Goal: Task Accomplishment & Management: Complete application form

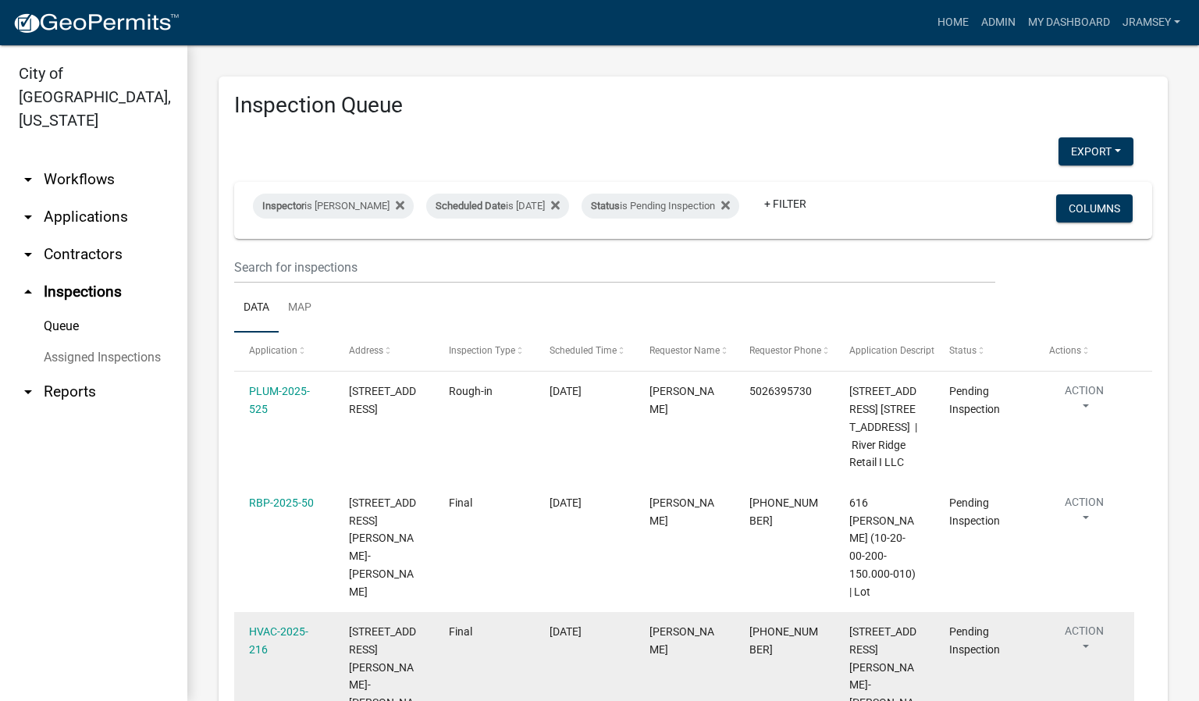
scroll to position [351, 0]
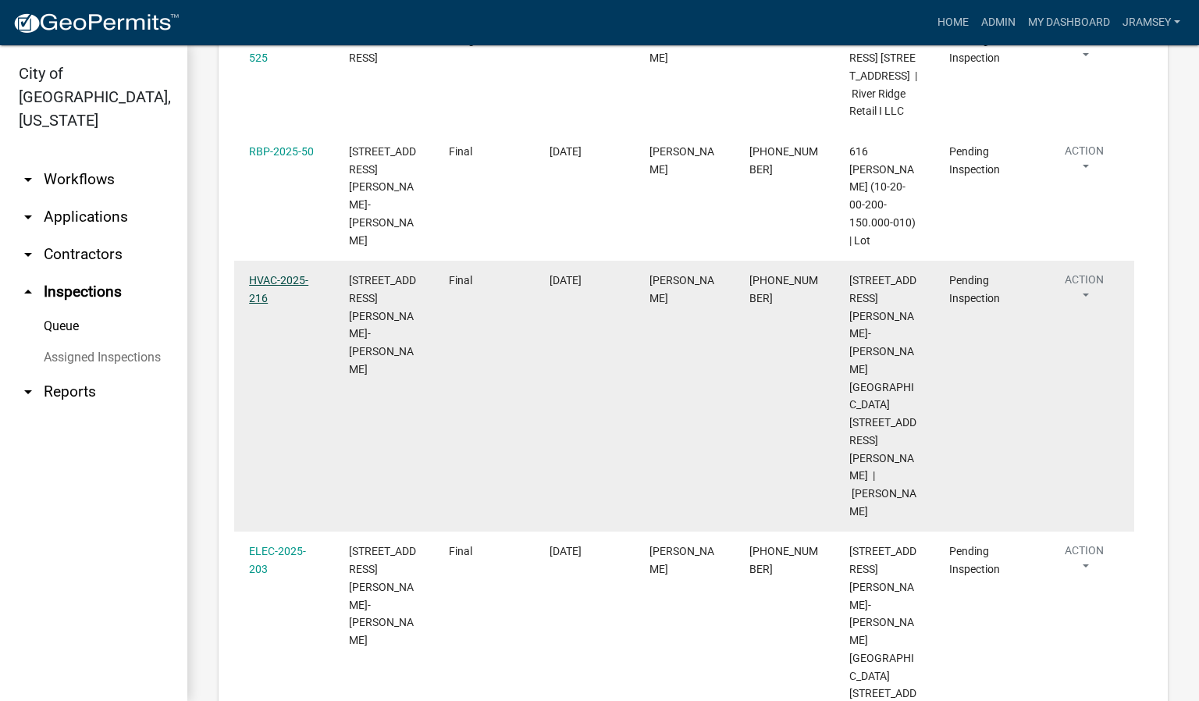
click at [282, 274] on link "HVAC-2025-216" at bounding box center [278, 289] width 59 height 30
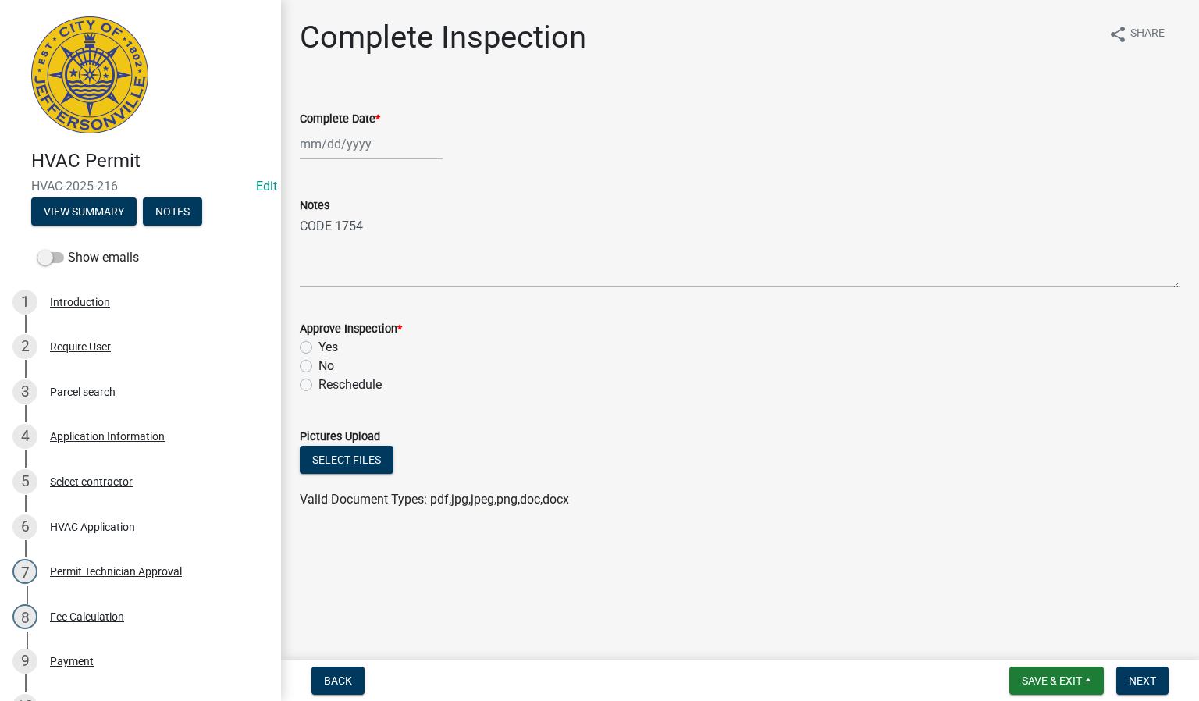
click at [337, 148] on div at bounding box center [371, 144] width 143 height 32
select select "10"
select select "2025"
click at [366, 276] on div "15" at bounding box center [365, 277] width 25 height 25
type input "[DATE]"
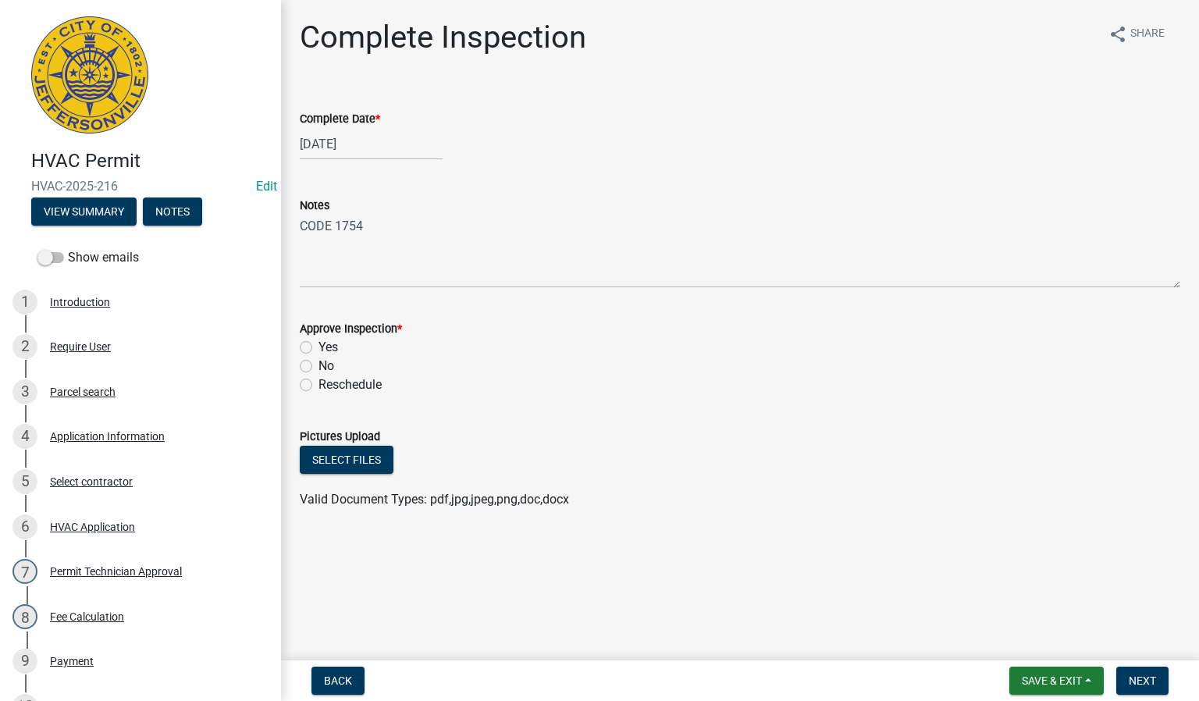
click at [318, 350] on label "Yes" at bounding box center [328, 347] width 20 height 19
click at [318, 348] on input "Yes" at bounding box center [323, 343] width 10 height 10
radio input "true"
click at [1139, 680] on span "Next" at bounding box center [1142, 680] width 27 height 12
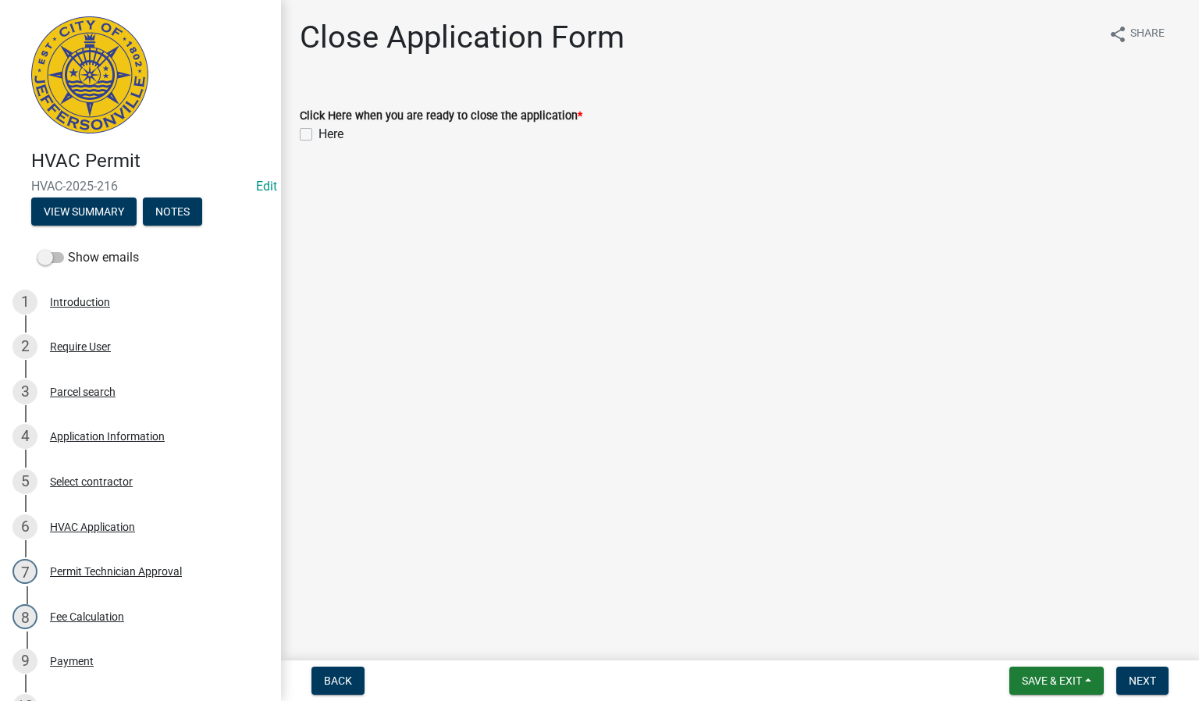
click at [318, 133] on label "Here" at bounding box center [330, 134] width 25 height 19
click at [318, 133] on input "Here" at bounding box center [323, 130] width 10 height 10
checkbox input "true"
click at [1139, 672] on button "Next" at bounding box center [1142, 681] width 52 height 28
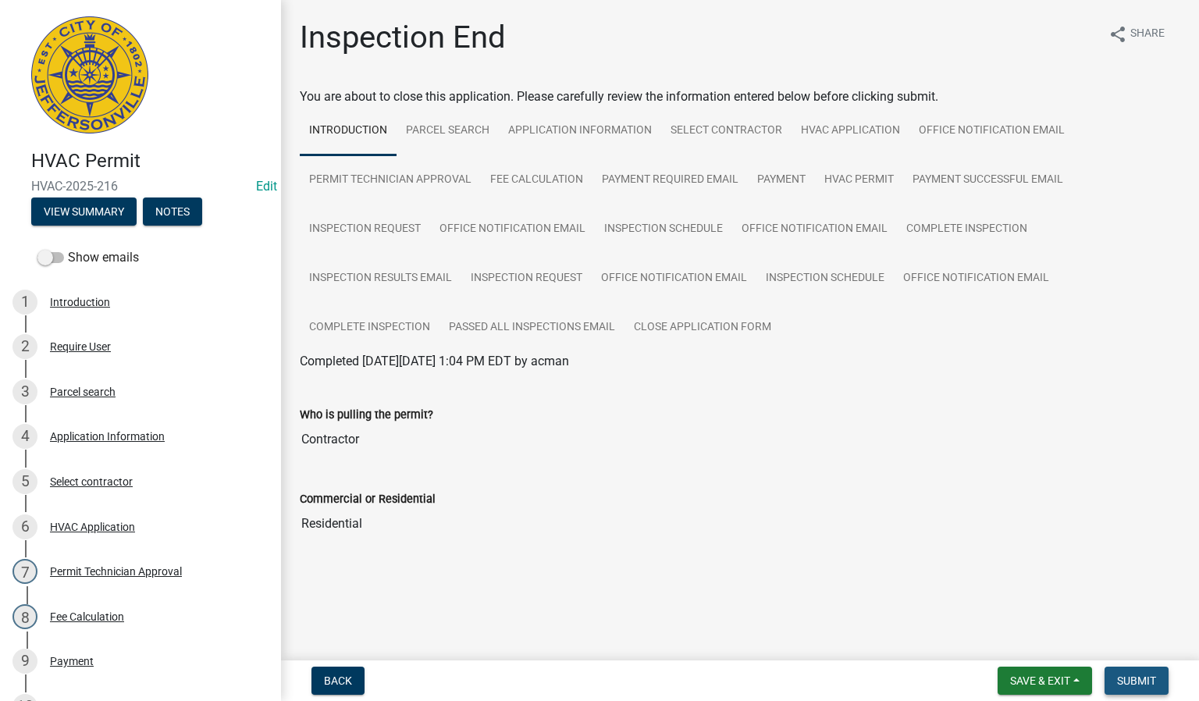
click at [1143, 687] on button "Submit" at bounding box center [1136, 681] width 64 height 28
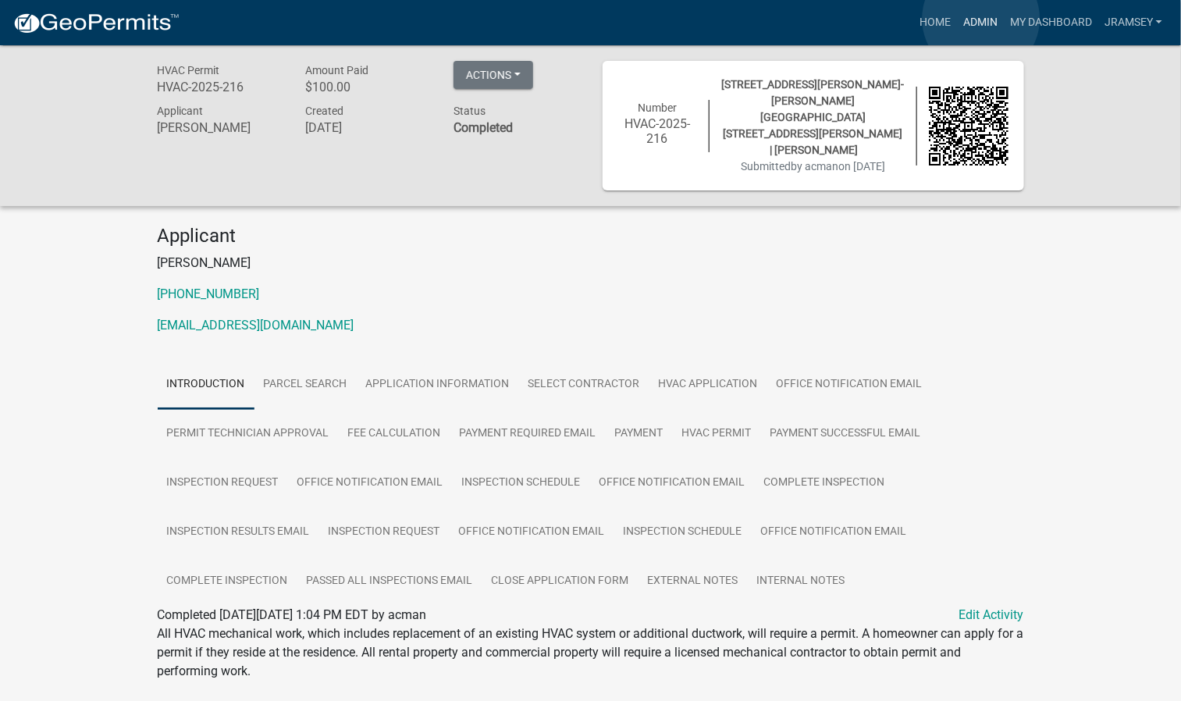
click at [981, 19] on link "Admin" at bounding box center [980, 23] width 47 height 30
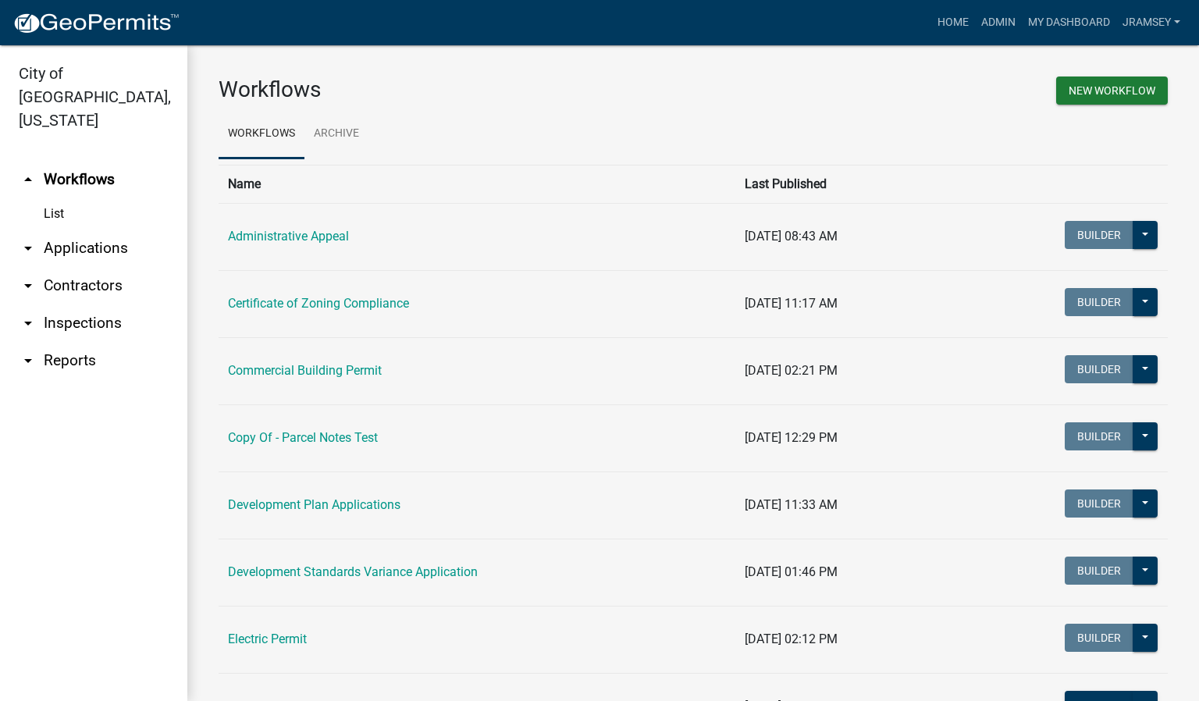
click at [75, 304] on link "arrow_drop_down Inspections" at bounding box center [93, 322] width 187 height 37
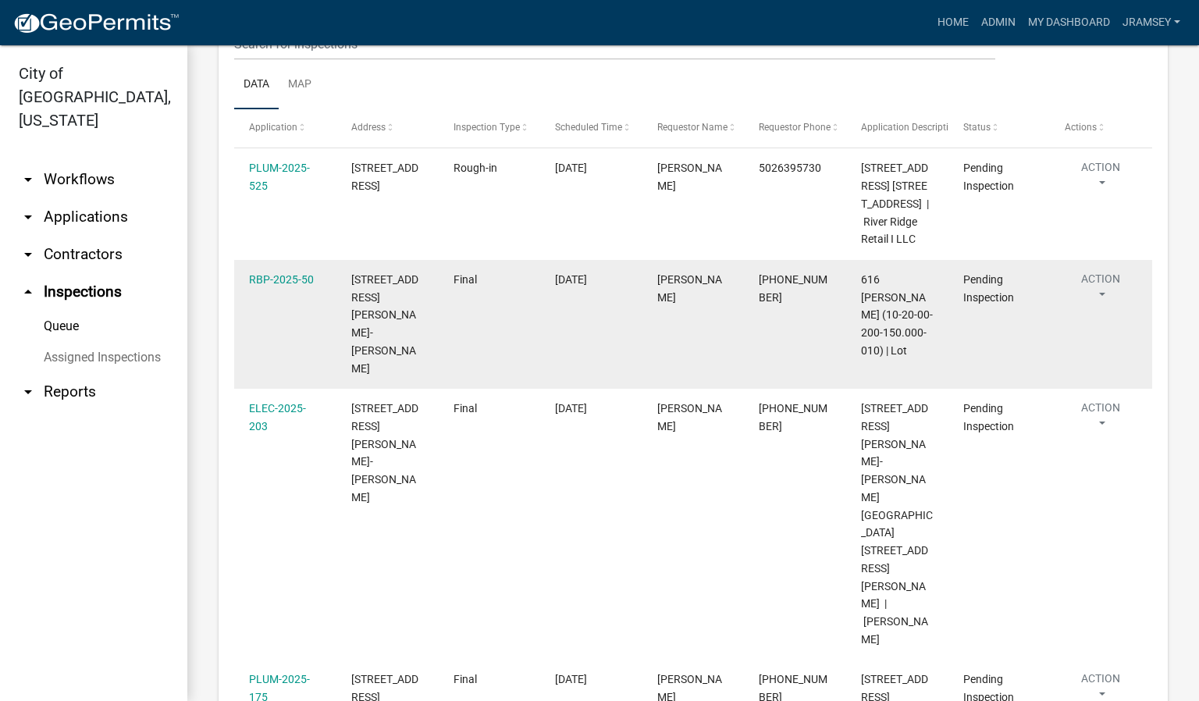
scroll to position [234, 0]
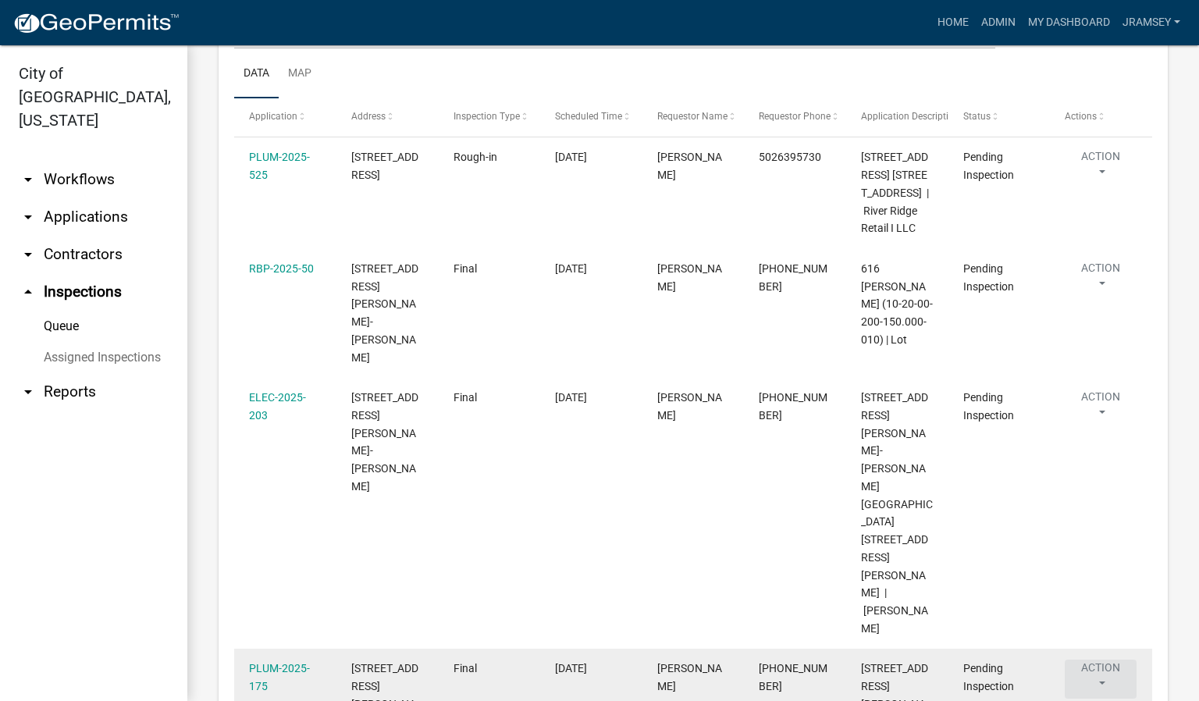
click at [1104, 660] on button "Action" at bounding box center [1101, 679] width 72 height 39
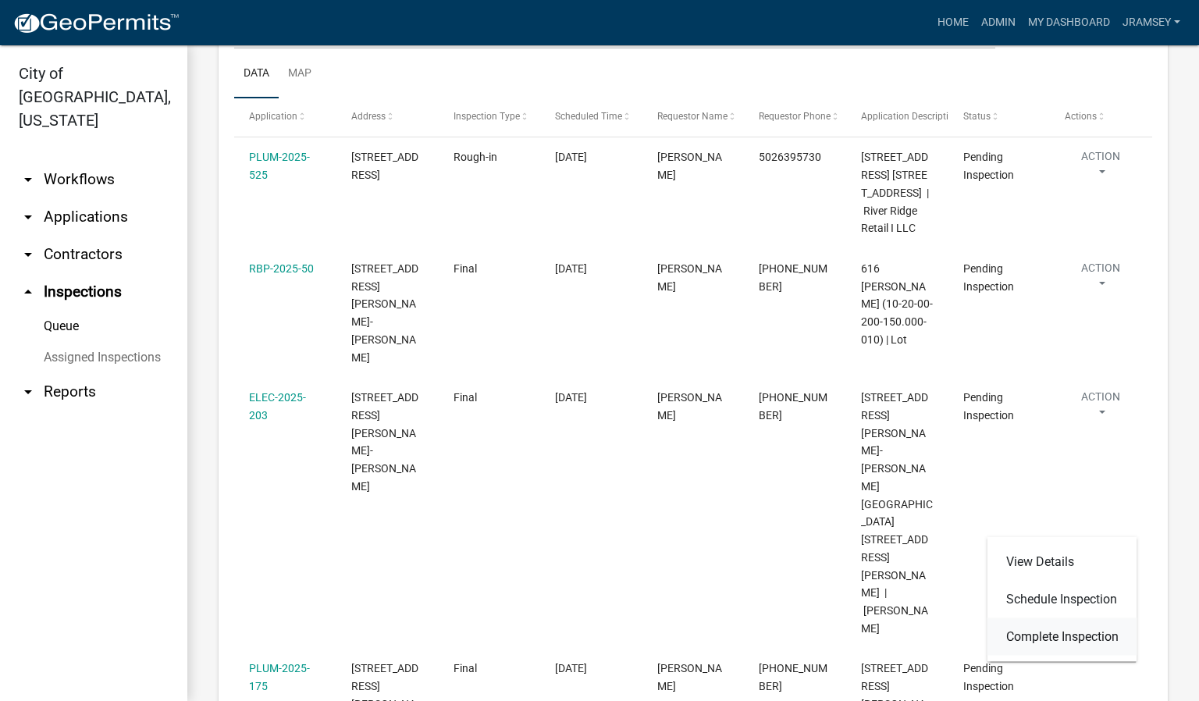
click at [1068, 639] on link "Complete Inspection" at bounding box center [1062, 636] width 150 height 37
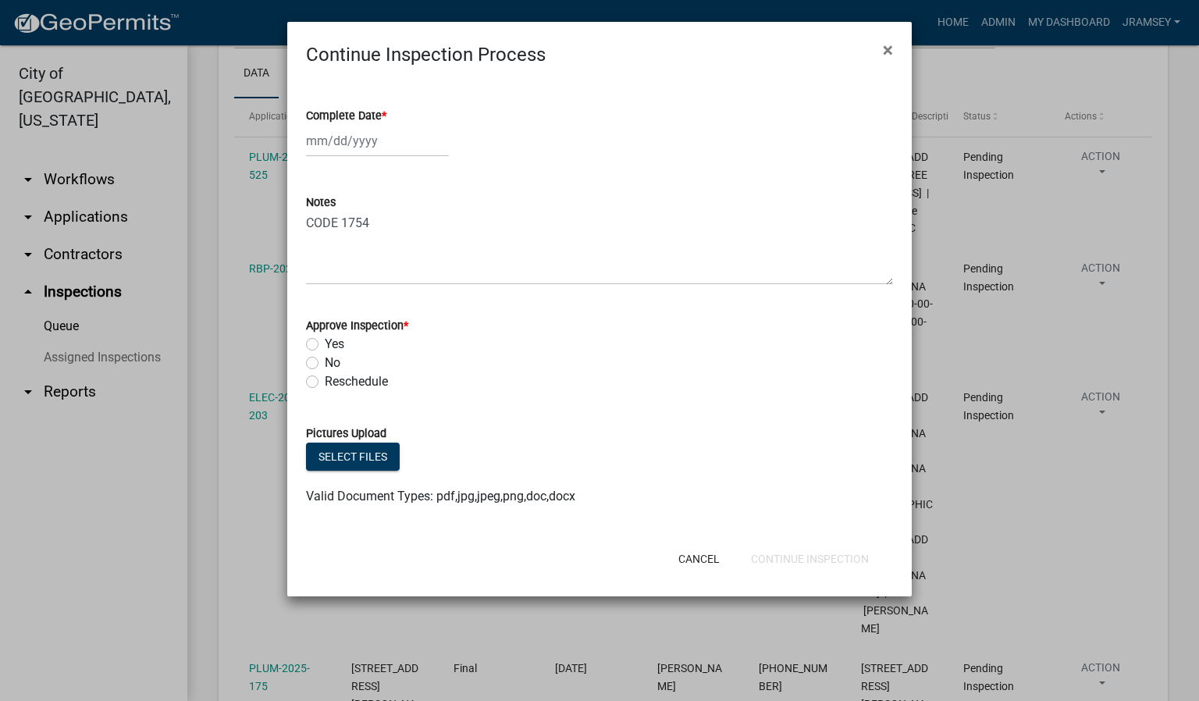
select select "10"
select select "2025"
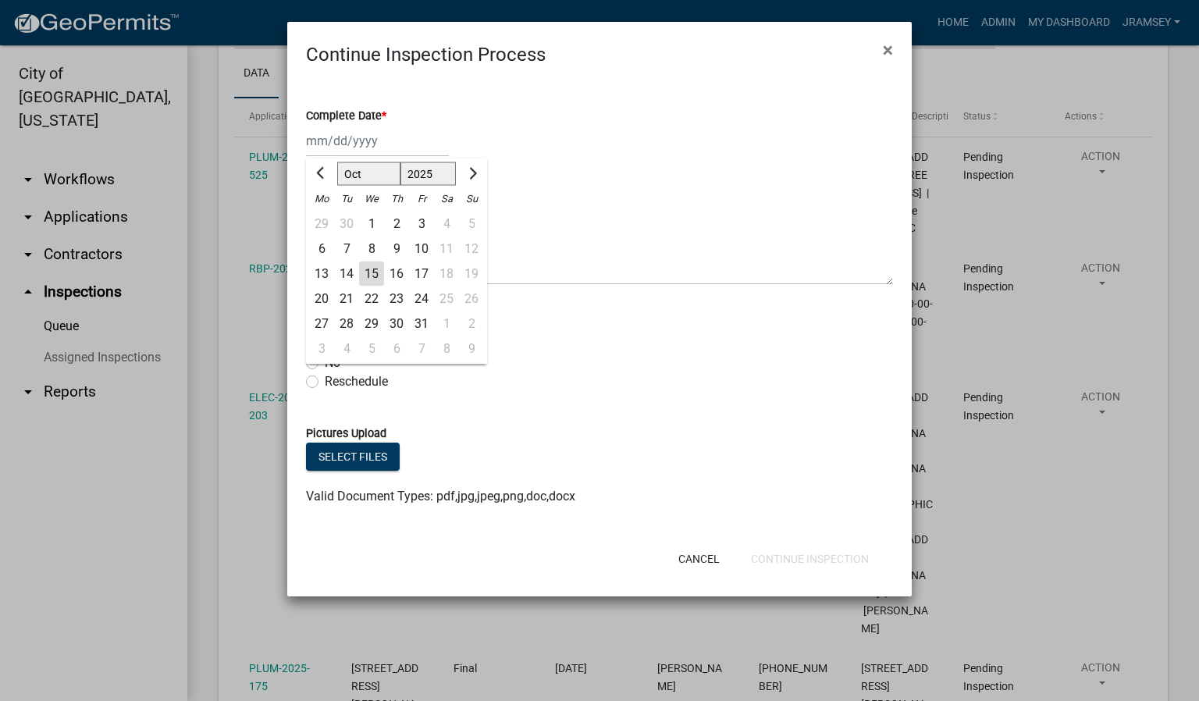
click at [350, 148] on div "[PERSON_NAME] Feb Mar Apr [PERSON_NAME][DATE] Oct Nov [DATE] 1526 1527 1528 152…" at bounding box center [377, 141] width 143 height 32
click at [373, 277] on div "15" at bounding box center [371, 273] width 25 height 25
type input "[DATE]"
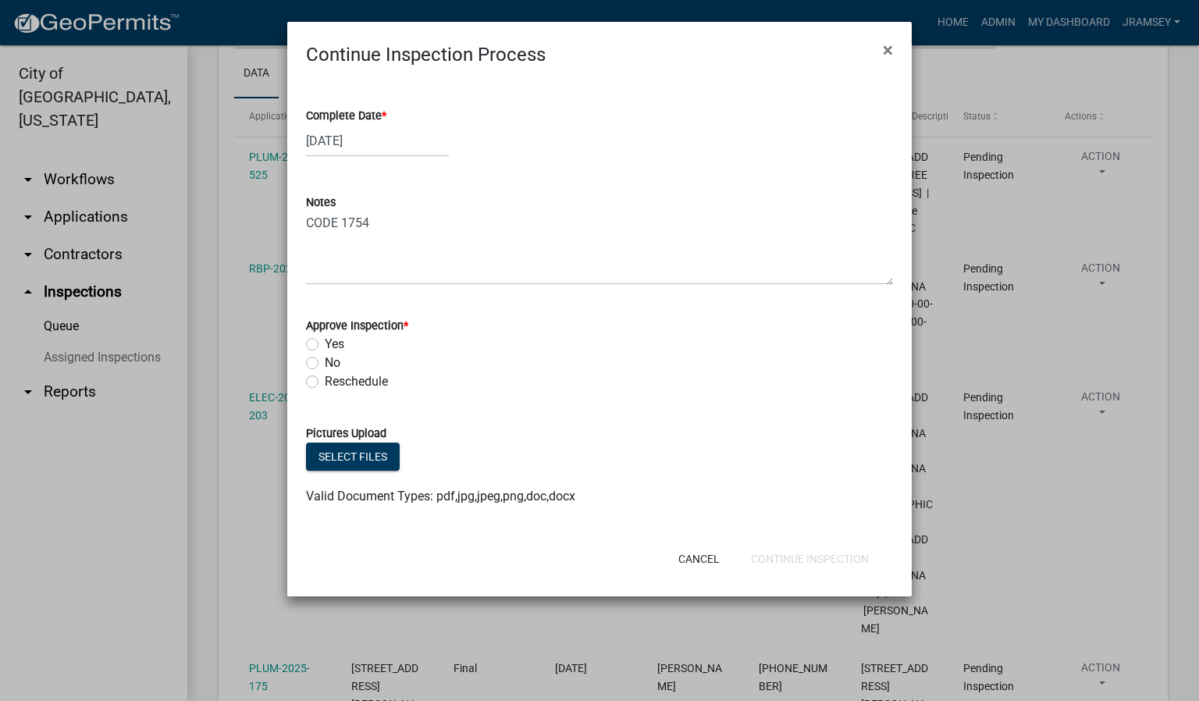
click at [325, 343] on label "Yes" at bounding box center [335, 344] width 20 height 19
click at [325, 343] on input "Yes" at bounding box center [330, 340] width 10 height 10
radio input "true"
click at [801, 550] on button "Continue Inspection" at bounding box center [809, 559] width 143 height 28
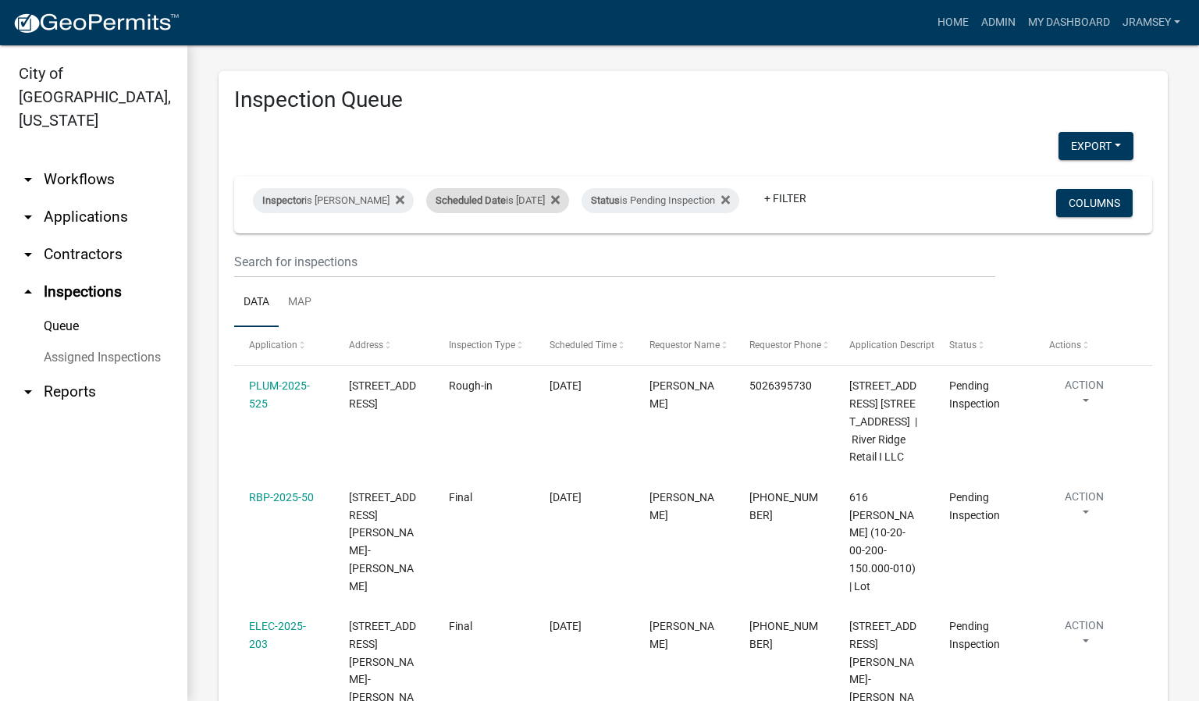
scroll to position [0, 0]
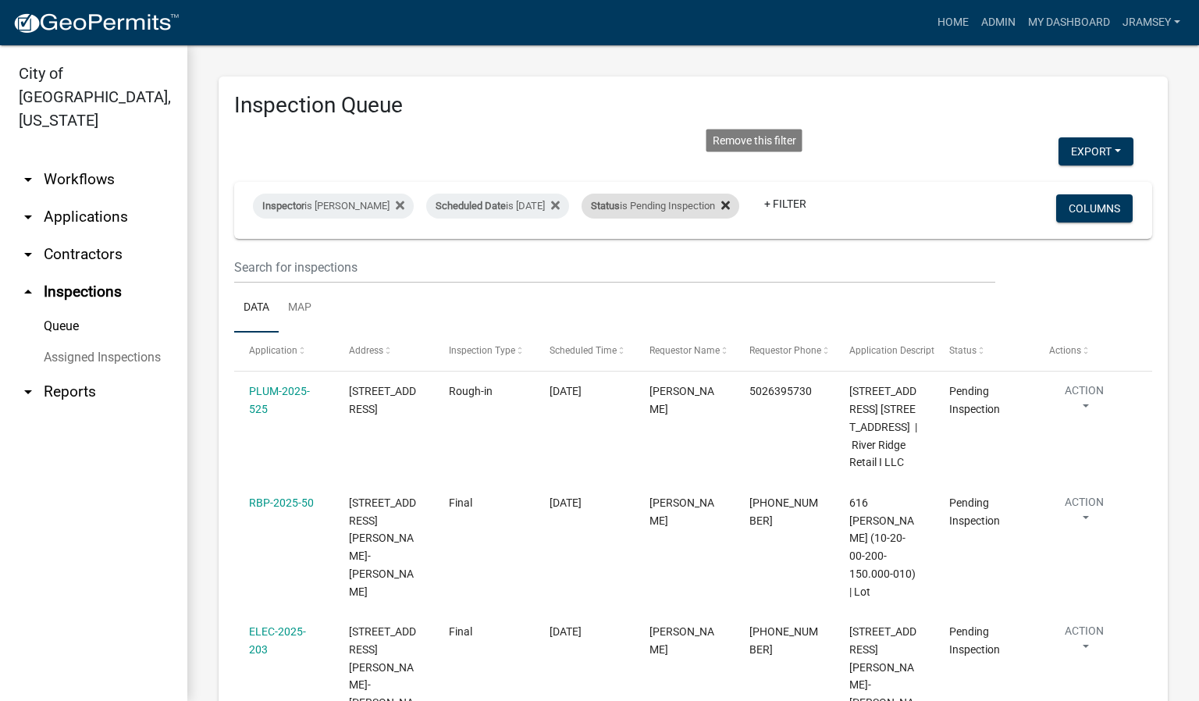
click at [730, 199] on icon at bounding box center [725, 205] width 9 height 12
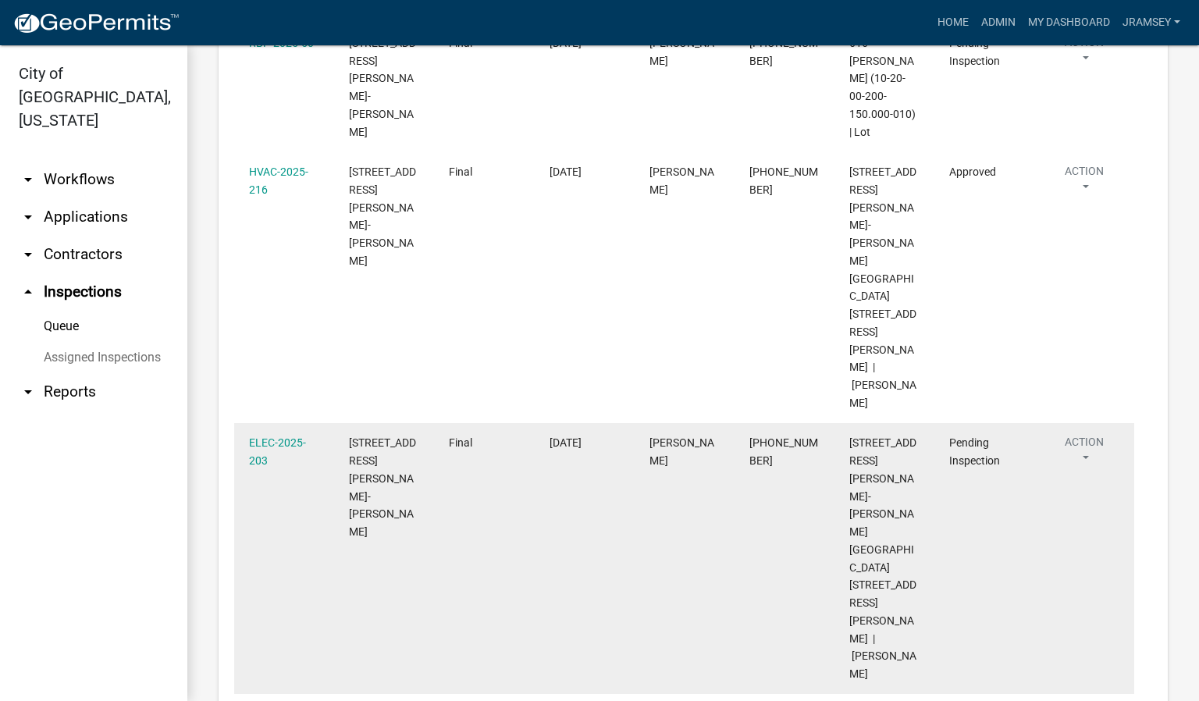
scroll to position [468, 0]
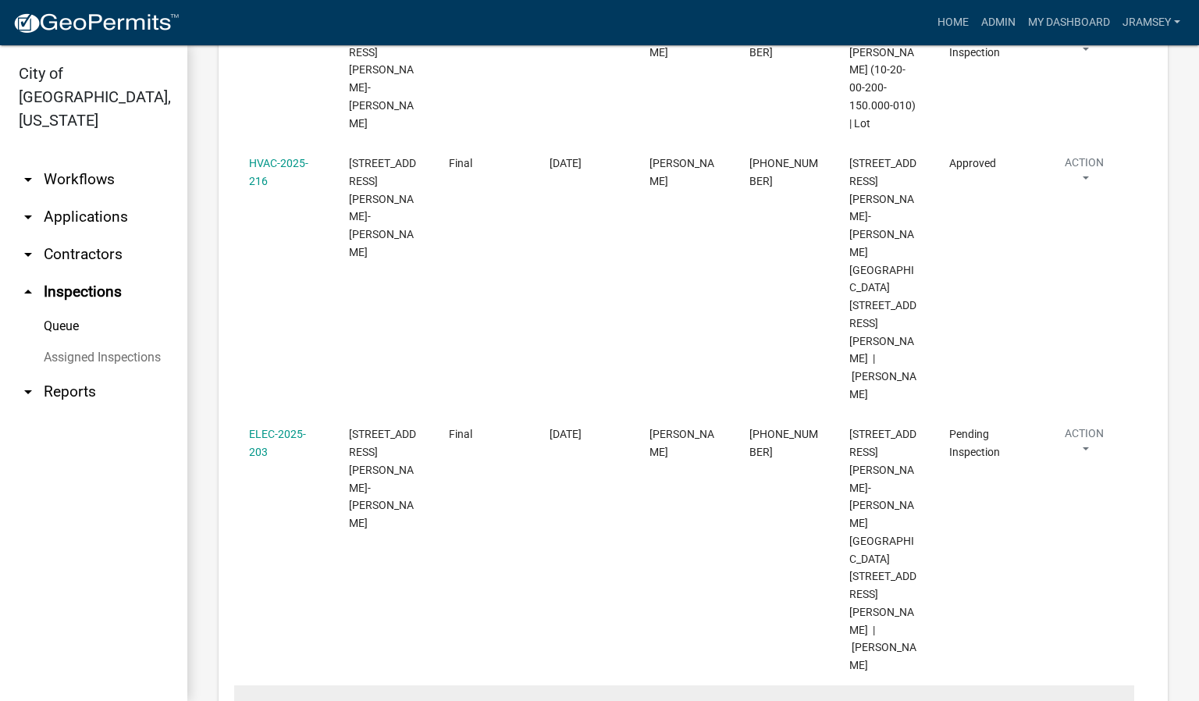
click at [283, 699] on link "PLUM-2025-175" at bounding box center [279, 714] width 61 height 30
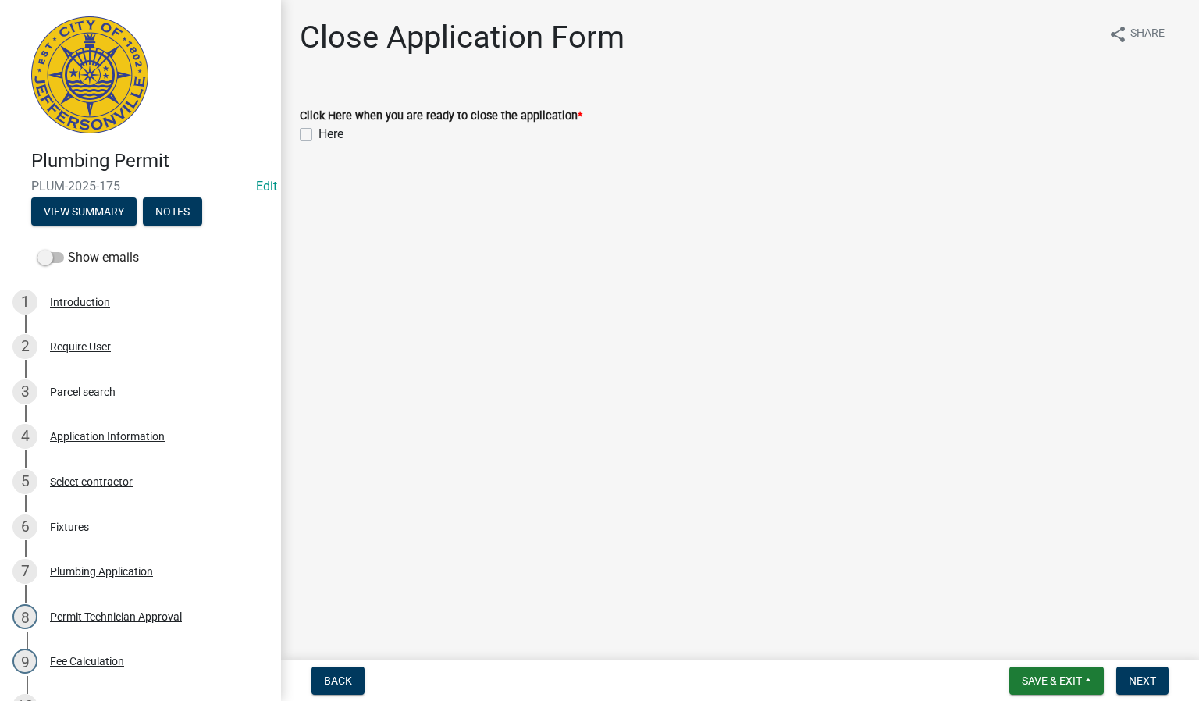
click at [318, 137] on label "Here" at bounding box center [330, 134] width 25 height 19
click at [318, 135] on input "Here" at bounding box center [323, 130] width 10 height 10
checkbox input "true"
click at [1131, 682] on span "Next" at bounding box center [1142, 680] width 27 height 12
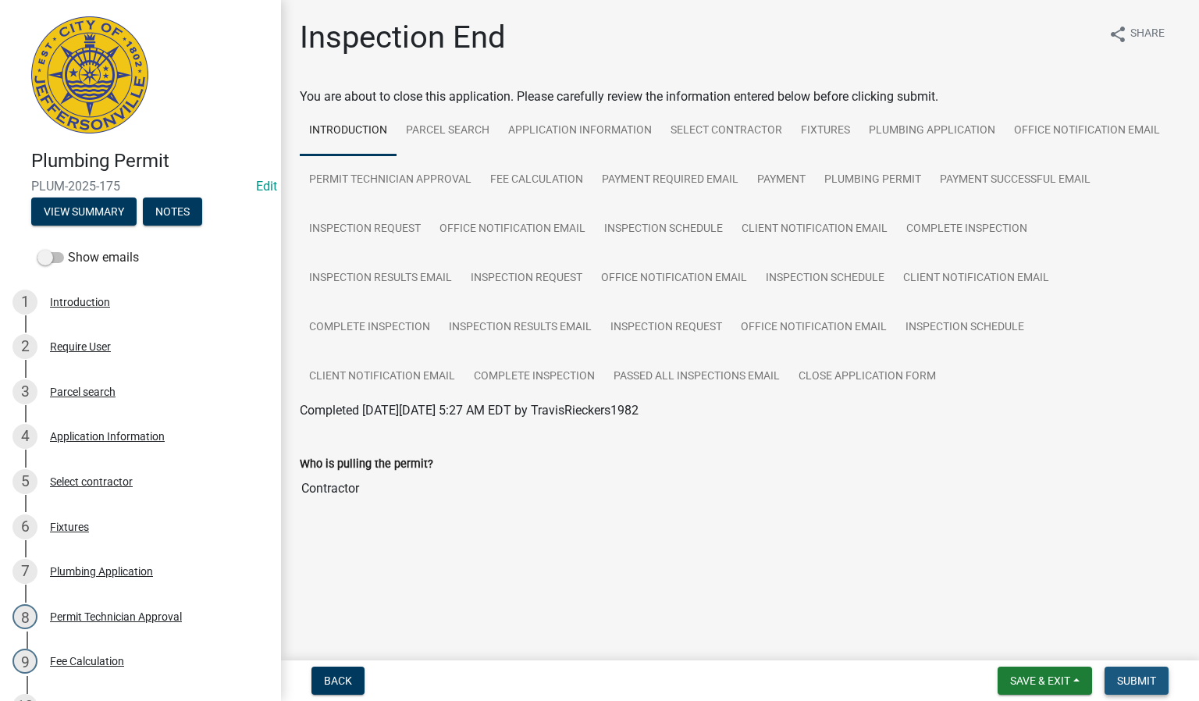
click at [1146, 681] on span "Submit" at bounding box center [1136, 680] width 39 height 12
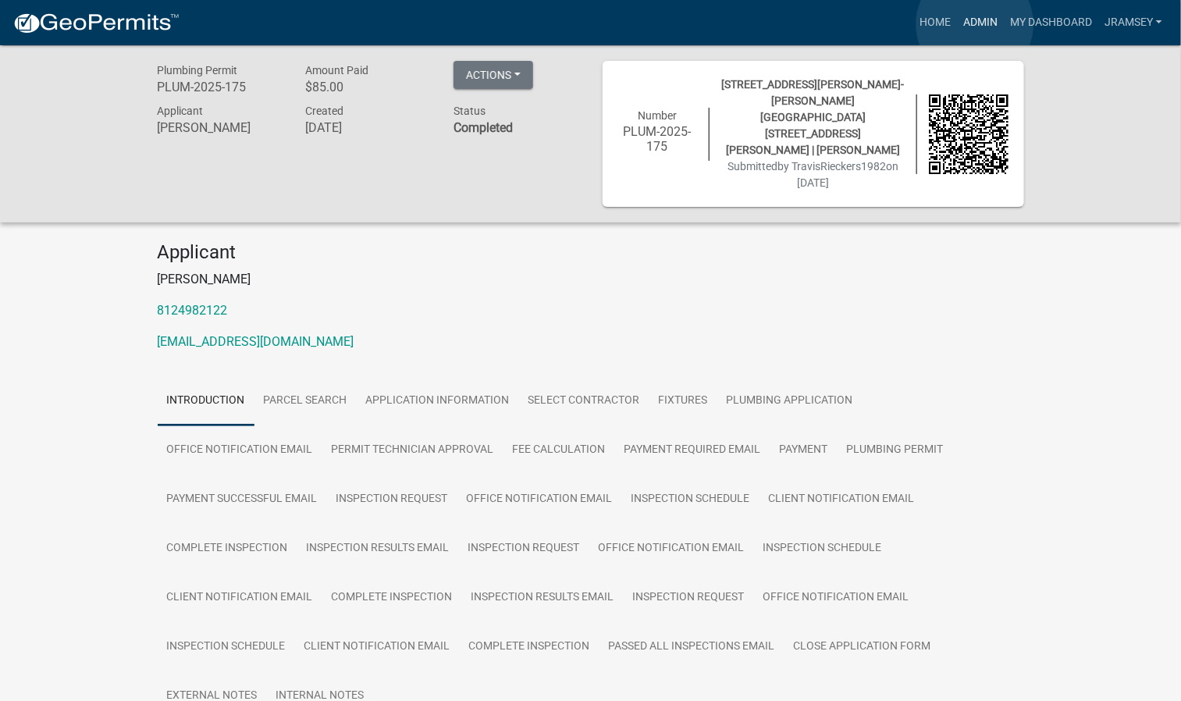
click at [975, 24] on link "Admin" at bounding box center [980, 23] width 47 height 30
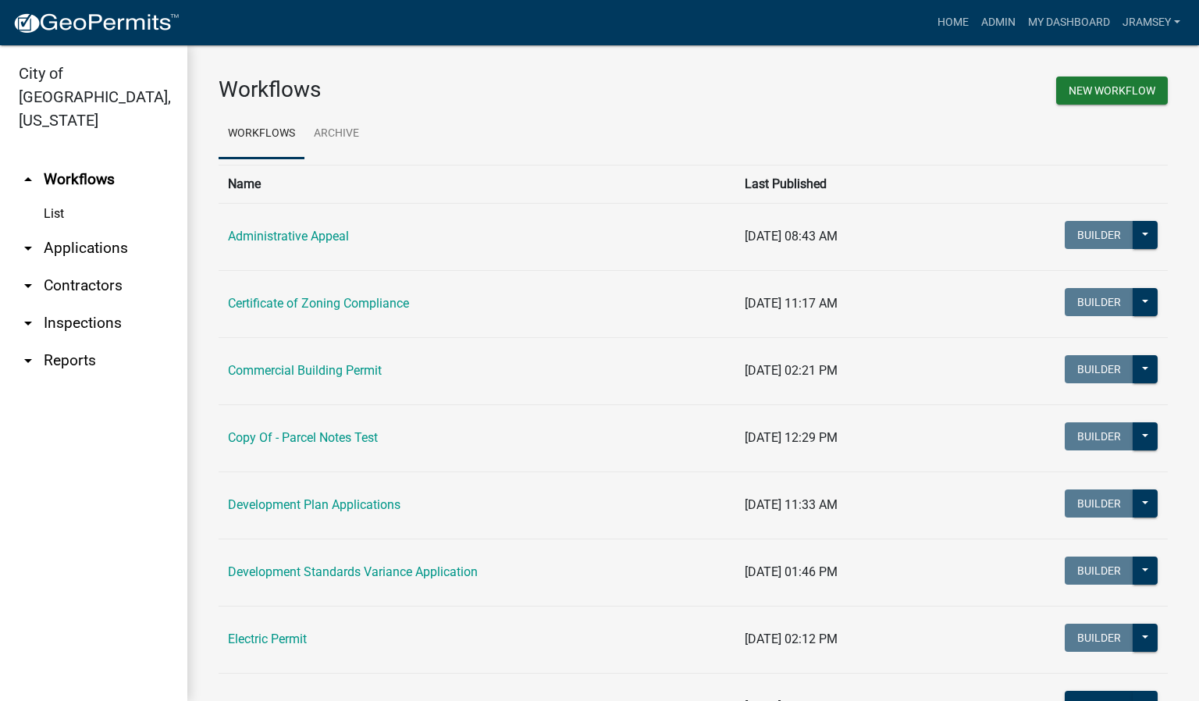
click at [89, 304] on link "arrow_drop_down Inspections" at bounding box center [93, 322] width 187 height 37
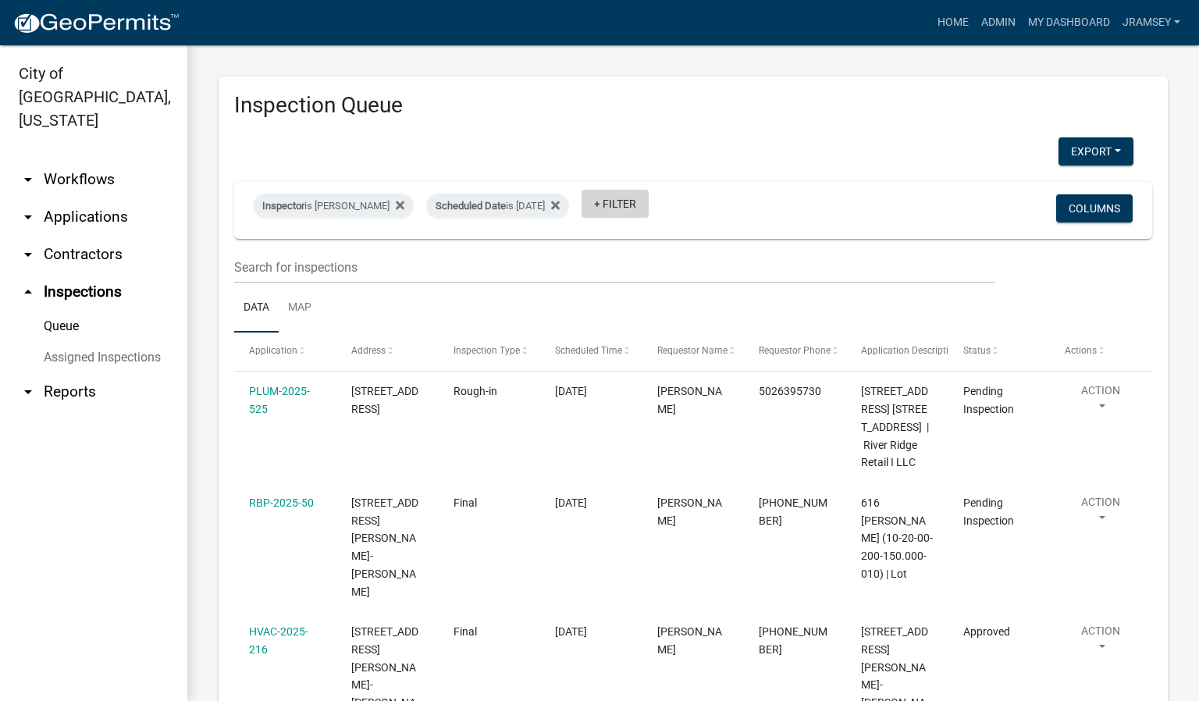
click at [649, 214] on link "+ Filter" at bounding box center [614, 204] width 67 height 28
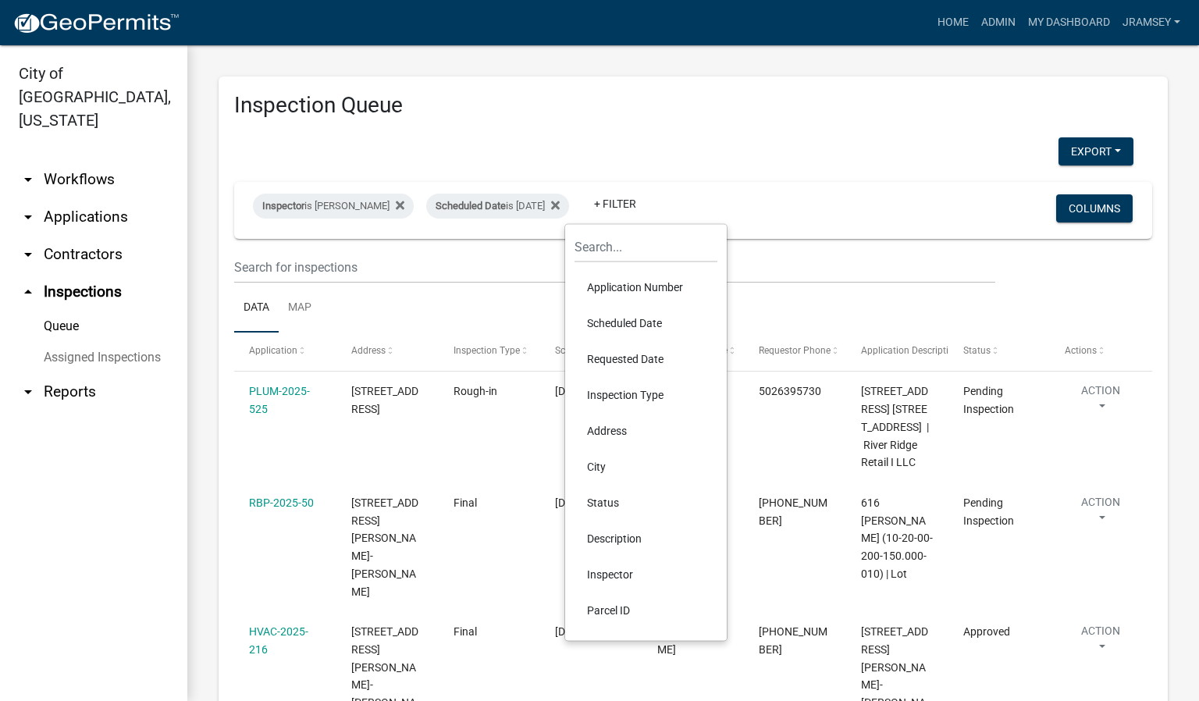
click at [613, 497] on li "Status" at bounding box center [645, 503] width 143 height 36
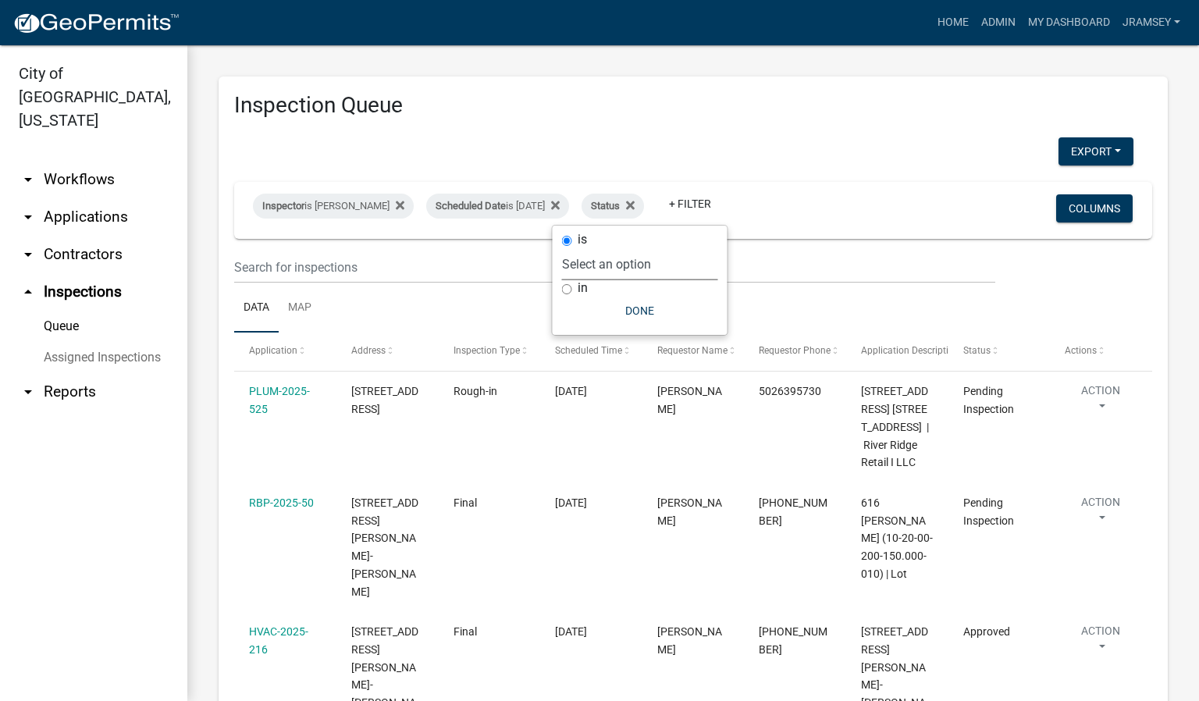
click at [620, 265] on select "Select an option Pending Schedule Pending Inspection Approved Denied Deleted Vo…" at bounding box center [640, 264] width 156 height 32
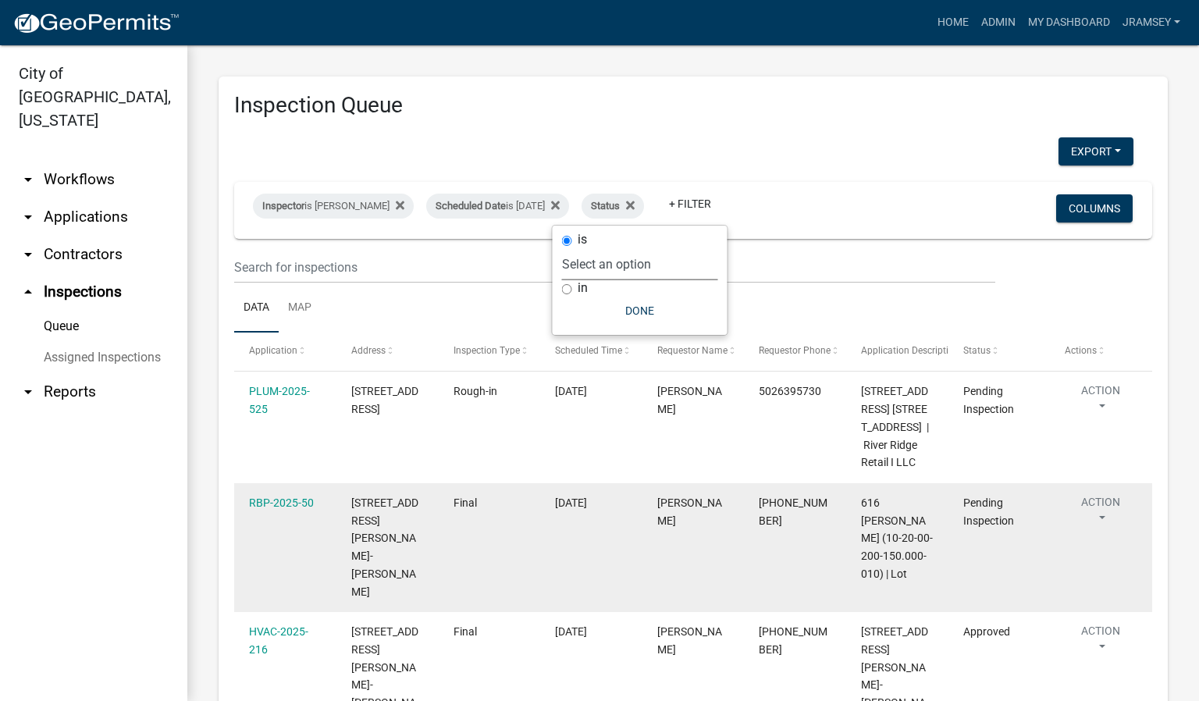
select select "1"
click at [612, 248] on select "Select an option Pending Schedule Pending Inspection Approved Denied Deleted Vo…" at bounding box center [640, 264] width 156 height 32
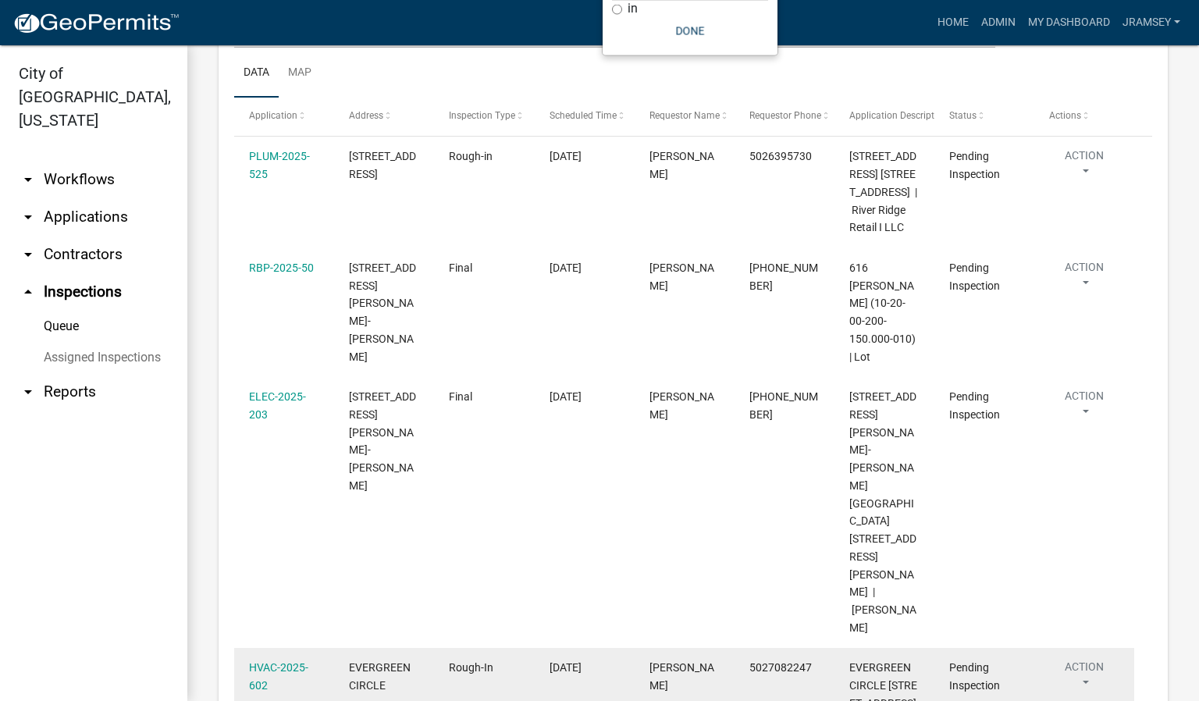
scroll to position [234, 0]
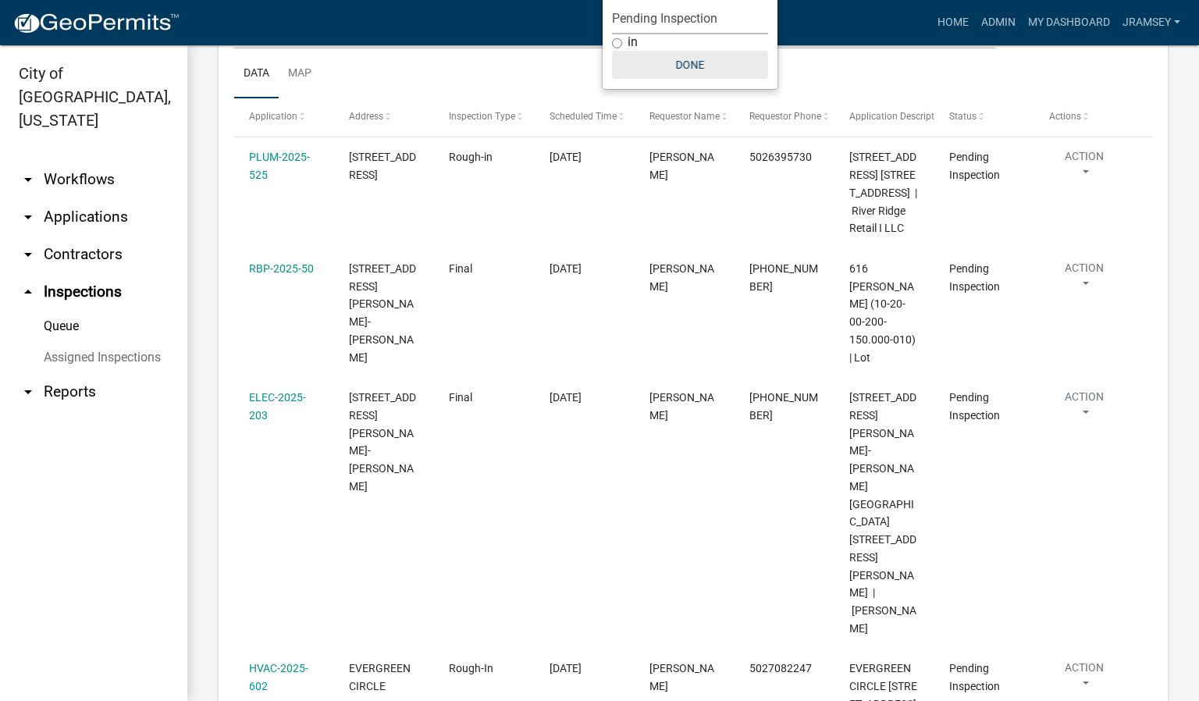
click at [706, 71] on button "Done" at bounding box center [690, 65] width 156 height 28
